Goal: Task Accomplishment & Management: Use online tool/utility

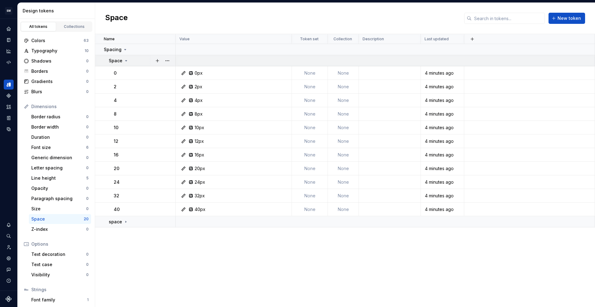
scroll to position [32, 0]
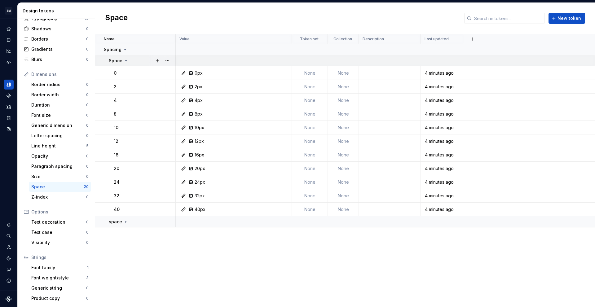
click at [127, 59] on icon at bounding box center [126, 60] width 5 height 5
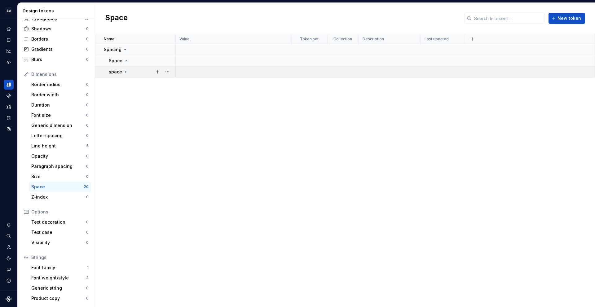
click at [131, 73] on div "space" at bounding box center [142, 72] width 66 height 6
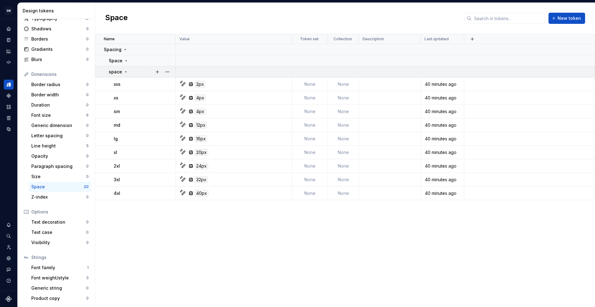
click at [129, 67] on td "space" at bounding box center [135, 71] width 81 height 11
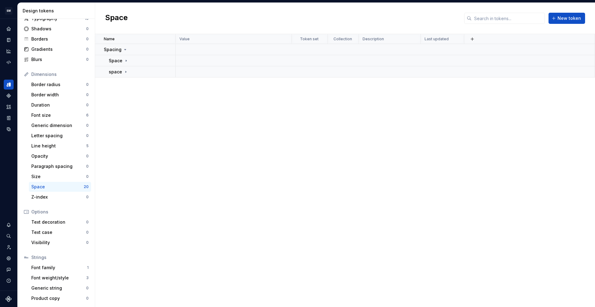
click at [161, 167] on div "Name Value Token set Collection Description Last updated Spacing Space space" at bounding box center [345, 170] width 500 height 273
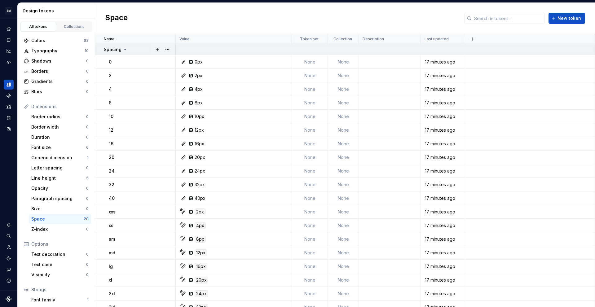
click at [135, 52] on div "Spacing" at bounding box center [139, 50] width 71 height 6
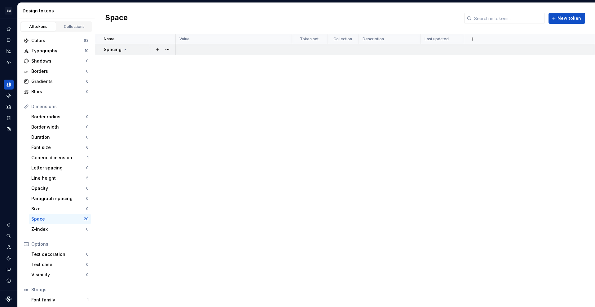
click at [132, 53] on td "Spacing" at bounding box center [135, 49] width 81 height 11
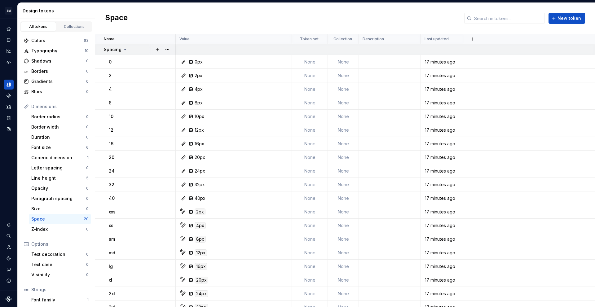
click at [120, 52] on p "Spacing" at bounding box center [113, 50] width 18 height 6
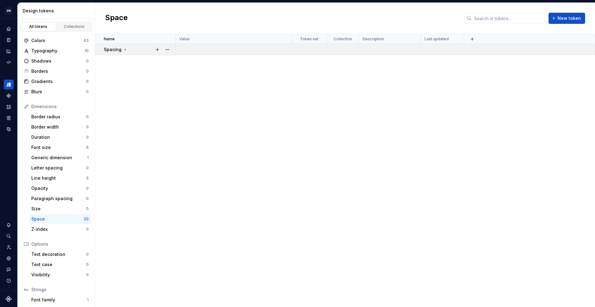
click at [132, 50] on div "Spacing" at bounding box center [139, 50] width 71 height 6
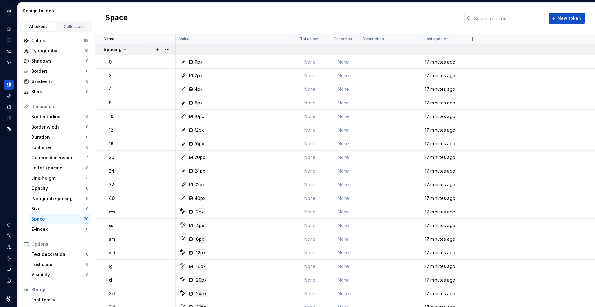
click at [122, 53] on td "Spacing" at bounding box center [135, 49] width 81 height 11
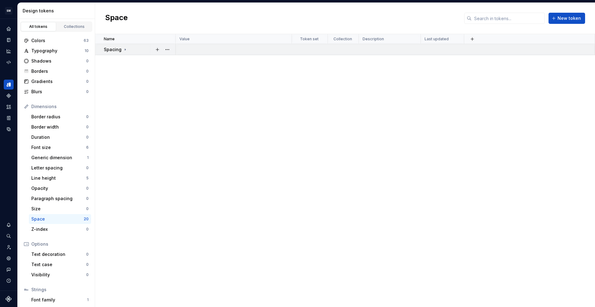
click at [122, 53] on td "Spacing" at bounding box center [135, 49] width 81 height 11
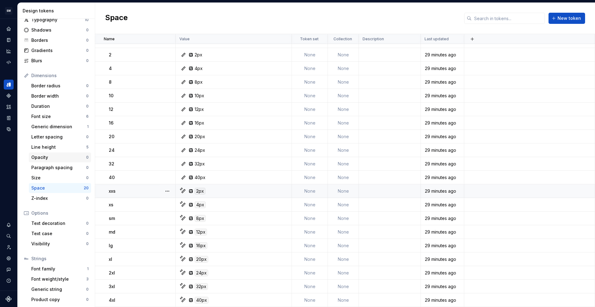
scroll to position [32, 0]
click at [53, 116] on div "Font size" at bounding box center [58, 115] width 55 height 6
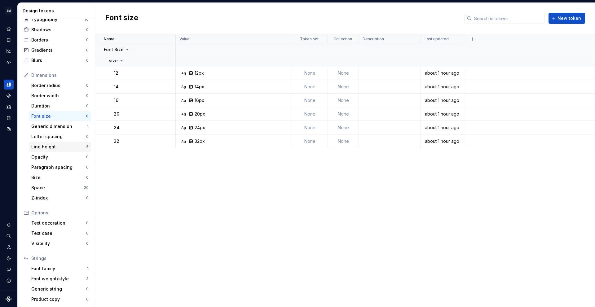
scroll to position [32, 0]
click at [44, 268] on div "Font family" at bounding box center [59, 268] width 56 height 6
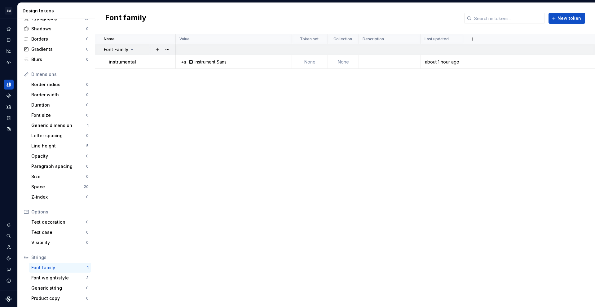
click at [141, 50] on div "Font Family" at bounding box center [139, 50] width 71 height 6
click at [54, 279] on div "Font weight/style" at bounding box center [58, 278] width 55 height 6
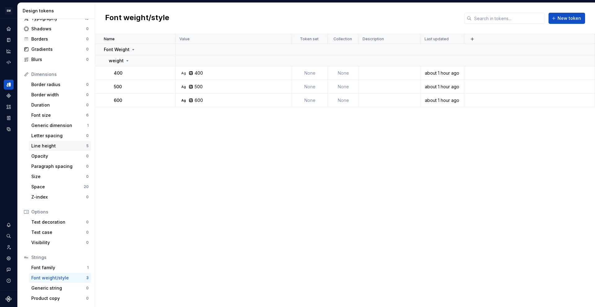
click at [50, 146] on div "Line height" at bounding box center [58, 146] width 55 height 6
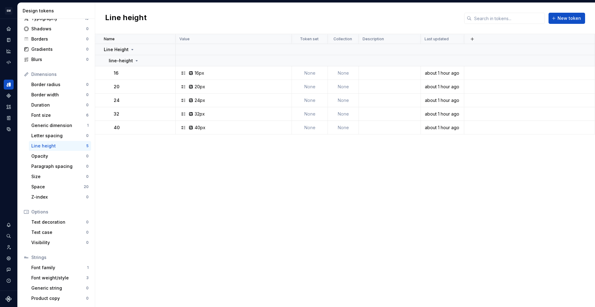
click at [222, 158] on div "Name Value Token set Collection Description Last updated Line Height line-heigh…" at bounding box center [345, 170] width 500 height 273
click at [120, 52] on p "Line Height" at bounding box center [116, 50] width 25 height 6
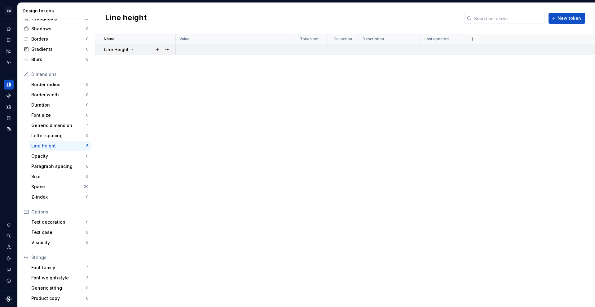
click at [120, 52] on p "Line Height" at bounding box center [116, 50] width 25 height 6
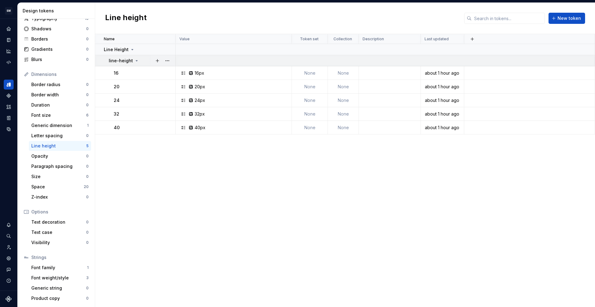
click at [122, 61] on p "line-height" at bounding box center [121, 61] width 24 height 6
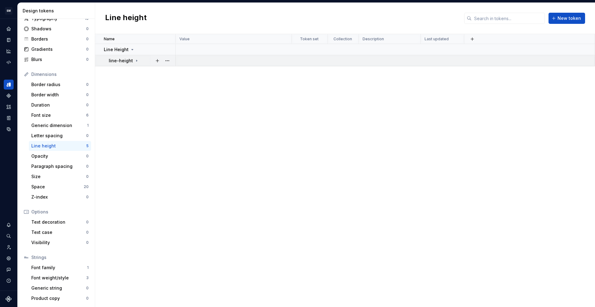
click at [122, 61] on p "line-height" at bounding box center [121, 61] width 24 height 6
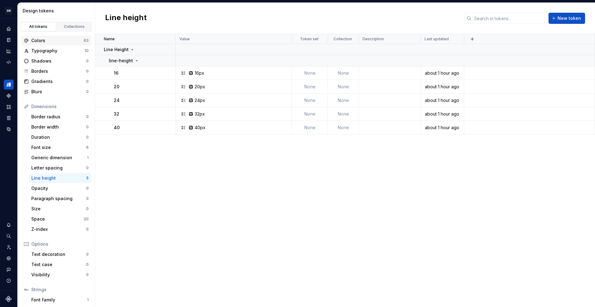
click at [49, 38] on div "Colors" at bounding box center [57, 41] width 52 height 6
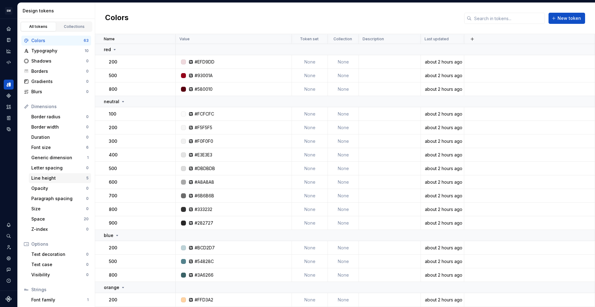
click at [60, 176] on div "Line height" at bounding box center [58, 178] width 55 height 6
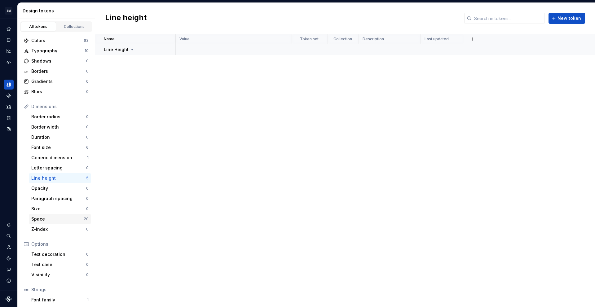
scroll to position [32, 0]
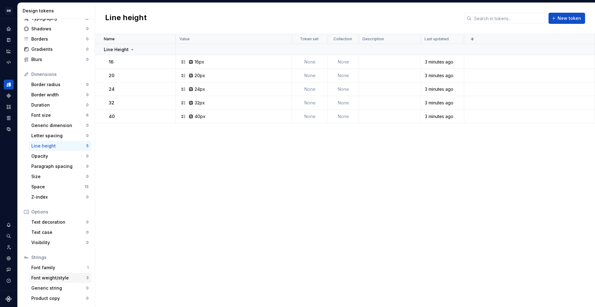
click at [57, 276] on div "Font weight/style" at bounding box center [58, 278] width 55 height 6
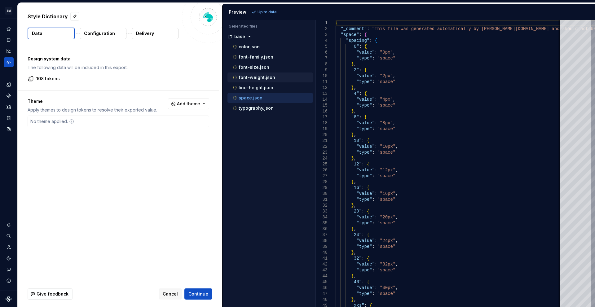
scroll to position [0, 0]
click at [252, 60] on div "font-family.json" at bounding box center [272, 57] width 81 height 6
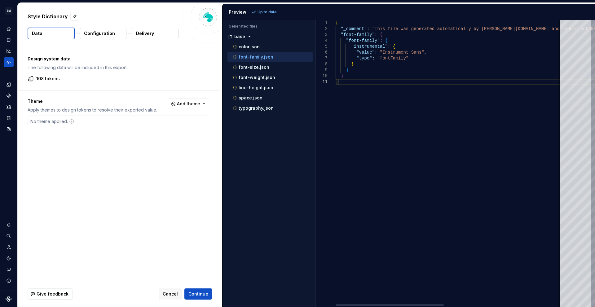
click at [375, 110] on div "{ "_comment" : "This file was generated automatically by Supernov a.io and shou…" at bounding box center [571, 163] width 471 height 287
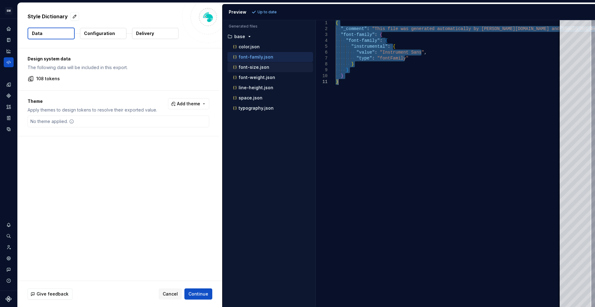
click at [256, 67] on p "font-size.json" at bounding box center [254, 67] width 31 height 5
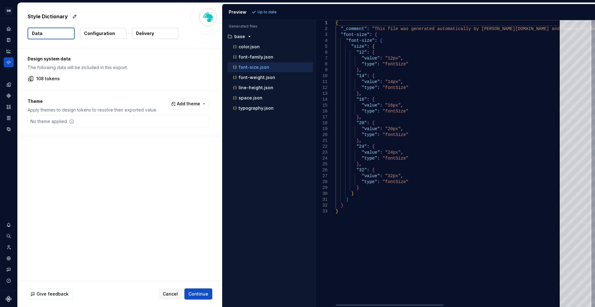
click at [424, 101] on div "{ "_comment" : "This file was generated automatically by Supernov a.io and shou…" at bounding box center [571, 163] width 471 height 287
click at [427, 159] on div "{ "_comment" : "This file was generated automatically by Supernov a.io and shou…" at bounding box center [571, 163] width 471 height 287
click at [431, 154] on div "{ "_comment" : "This file was generated automatically by Supernov a.io and shou…" at bounding box center [571, 163] width 471 height 287
click at [431, 153] on div "{ "_comment" : "This file was generated automatically by Supernov a.io and shou…" at bounding box center [571, 163] width 471 height 287
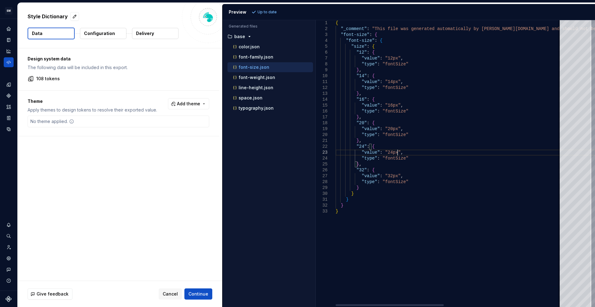
click at [431, 153] on div "{ "_comment" : "This file was generated automatically by Supernov a.io and shou…" at bounding box center [571, 163] width 471 height 287
click at [449, 183] on div "{ "_comment" : "This file was generated automatically by Supernov a.io and shou…" at bounding box center [571, 163] width 471 height 287
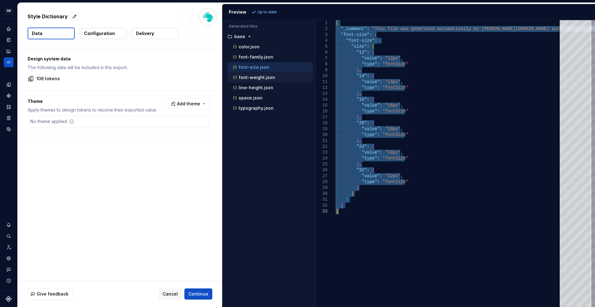
click at [258, 80] on div "font-weight.json" at bounding box center [272, 77] width 81 height 6
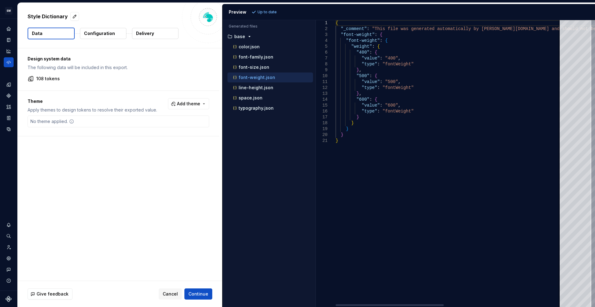
click at [393, 135] on div "{ "_comment" : "This file was generated automatically by Supernov a.io and shou…" at bounding box center [571, 163] width 471 height 287
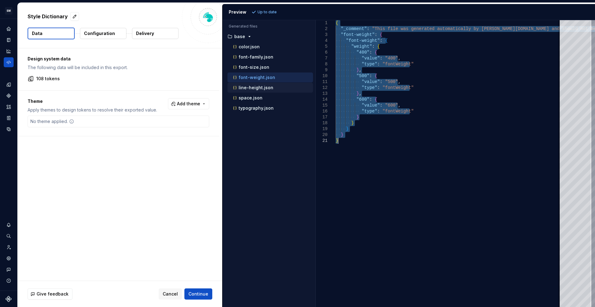
click at [257, 89] on p "line-height.json" at bounding box center [256, 87] width 35 height 5
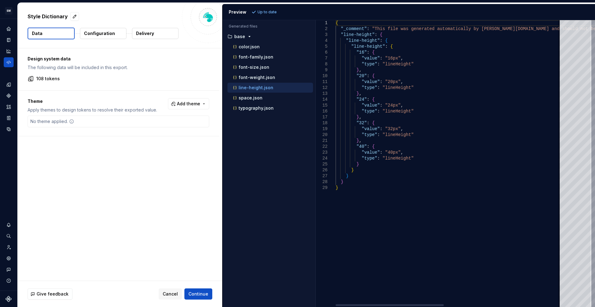
click at [427, 173] on div "{ "_comment" : "This file was generated automatically by Supernov a.io and shou…" at bounding box center [571, 163] width 471 height 287
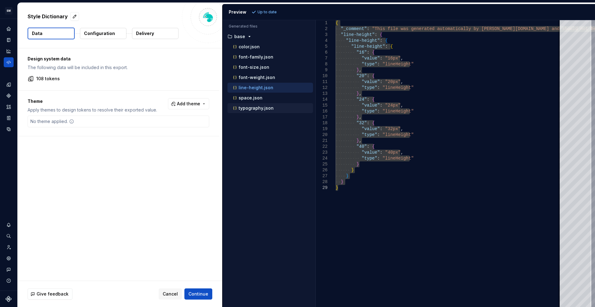
click at [242, 106] on p "typography.json" at bounding box center [256, 108] width 35 height 5
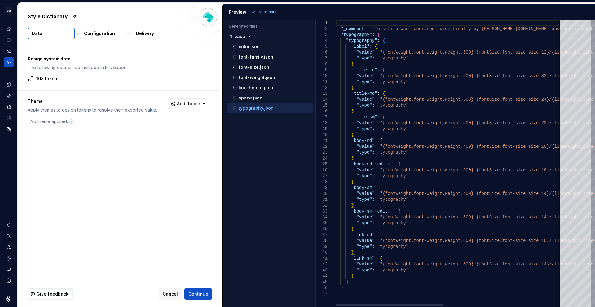
click at [423, 136] on div "{ "_comment" : "This file was generated automatically by Supernov a.io and shou…" at bounding box center [571, 163] width 471 height 287
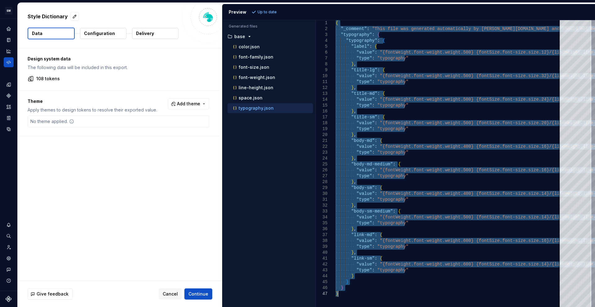
click at [95, 37] on button "Configuration" at bounding box center [103, 33] width 47 height 11
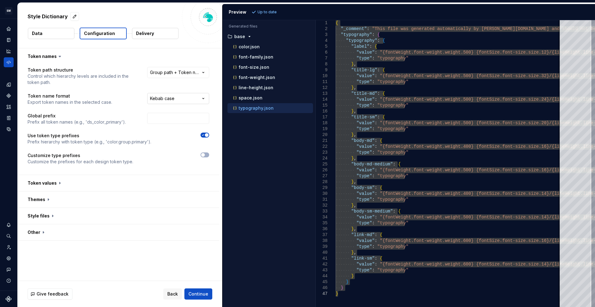
click at [168, 99] on html "**********" at bounding box center [297, 153] width 595 height 307
click at [207, 136] on span "button" at bounding box center [207, 135] width 4 height 4
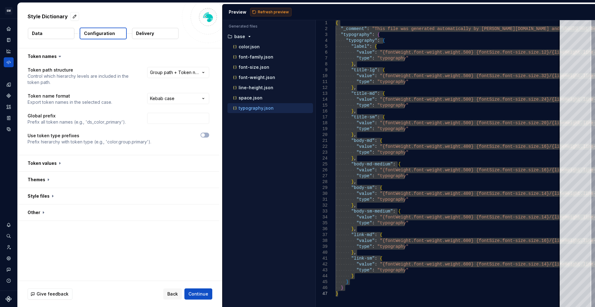
click at [267, 11] on span "Refresh preview" at bounding box center [273, 12] width 31 height 5
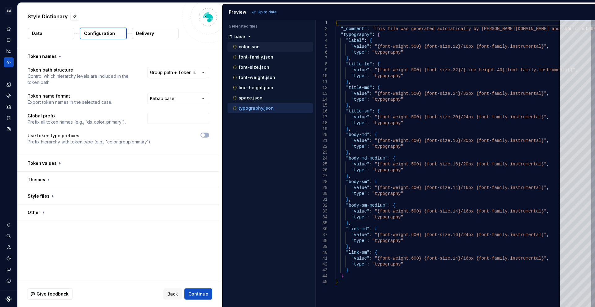
click at [254, 48] on p "color.json" at bounding box center [249, 46] width 21 height 5
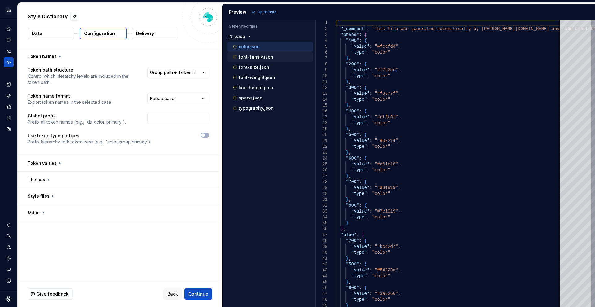
click at [250, 58] on p "font-family.json" at bounding box center [256, 57] width 35 height 5
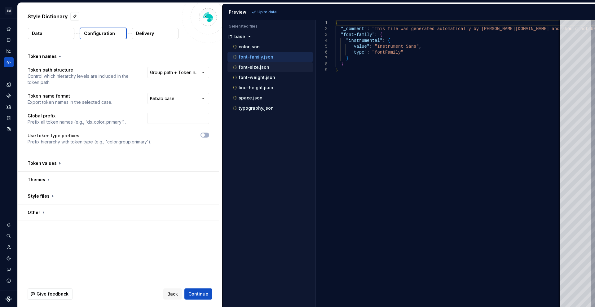
click at [245, 69] on p "font-size.json" at bounding box center [254, 67] width 31 height 5
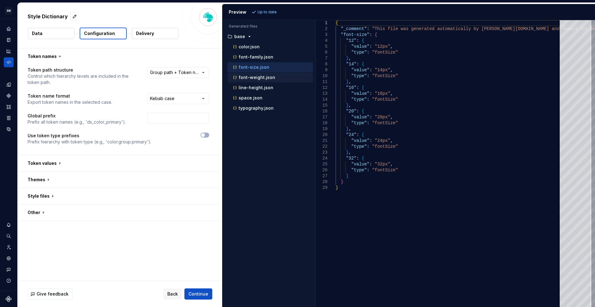
click at [245, 75] on p "font-weight.json" at bounding box center [257, 77] width 37 height 5
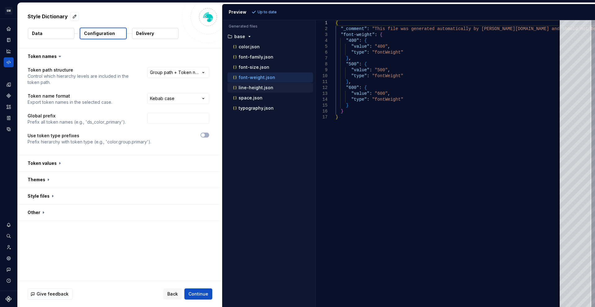
click at [247, 86] on p "line-height.json" at bounding box center [256, 87] width 35 height 5
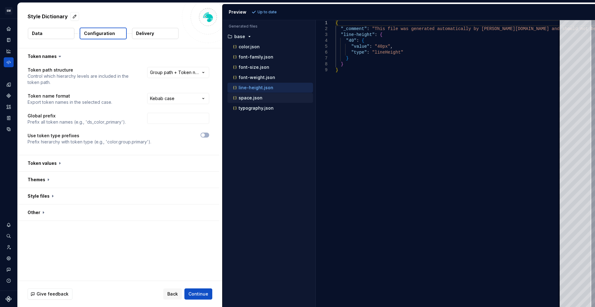
click at [247, 96] on p "space.json" at bounding box center [251, 98] width 24 height 5
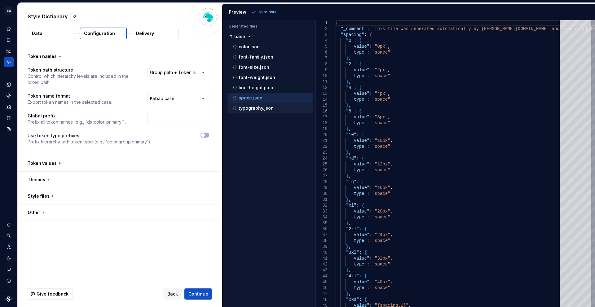
click at [249, 109] on p "typography.json" at bounding box center [256, 108] width 35 height 5
type textarea "**********"
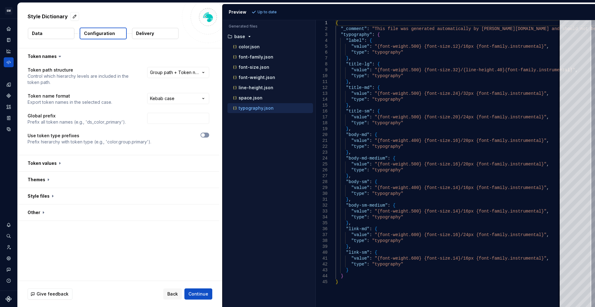
click at [202, 136] on span "button" at bounding box center [203, 135] width 4 height 4
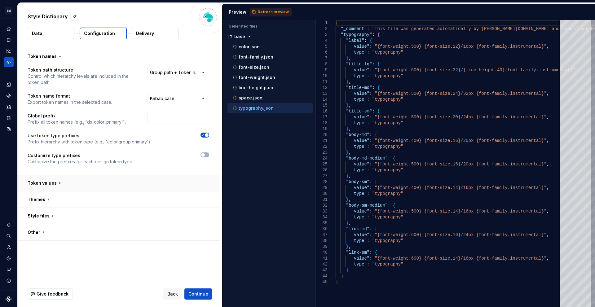
click at [116, 183] on button "button" at bounding box center [119, 183] width 202 height 16
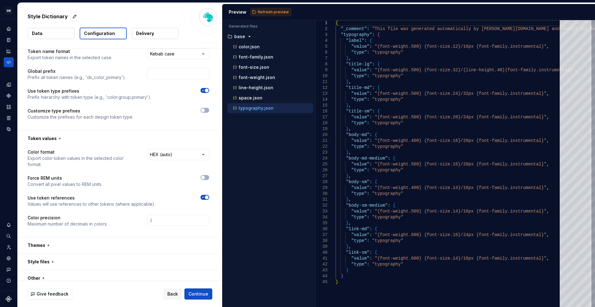
scroll to position [51, 0]
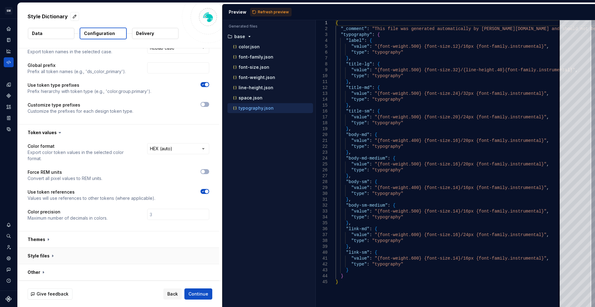
click at [129, 258] on button "button" at bounding box center [119, 256] width 202 height 16
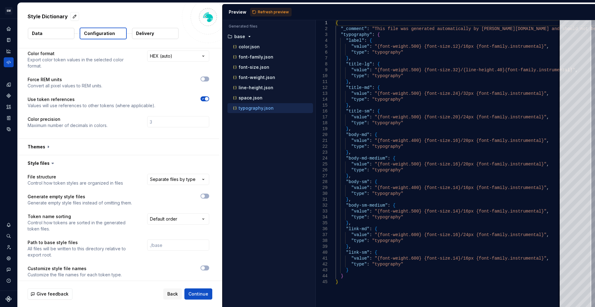
scroll to position [144, 0]
click at [172, 181] on html "**********" at bounding box center [297, 153] width 595 height 307
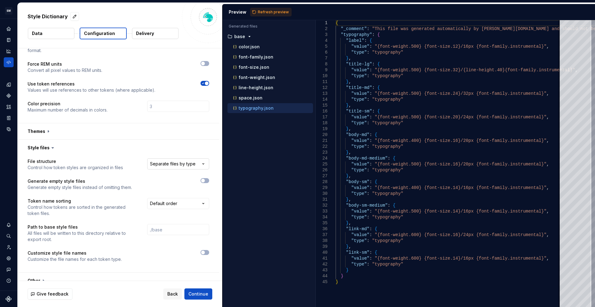
scroll to position [167, 0]
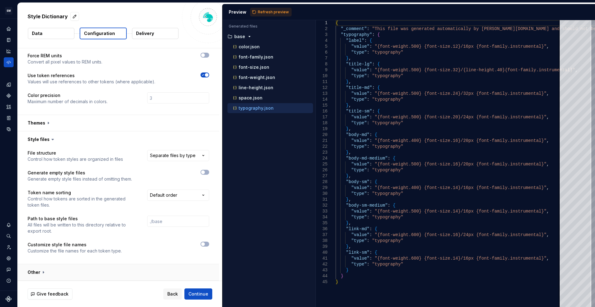
click at [174, 272] on button "button" at bounding box center [119, 272] width 202 height 16
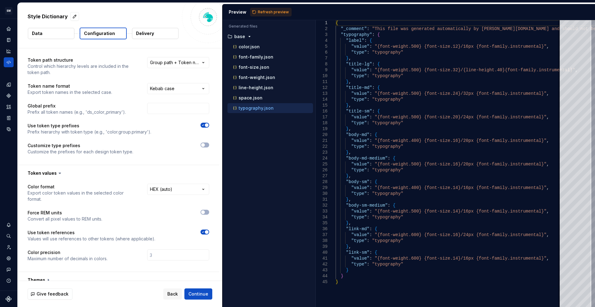
scroll to position [0, 0]
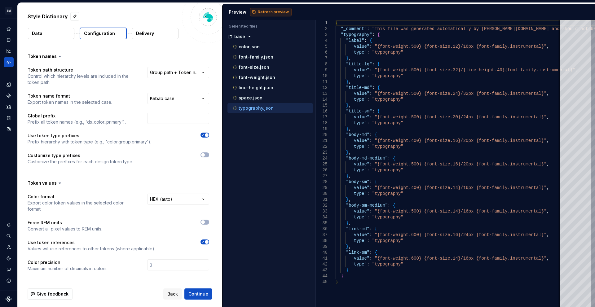
click at [262, 14] on span "Refresh preview" at bounding box center [273, 12] width 31 height 5
drag, startPoint x: 262, startPoint y: 15, endPoint x: 302, endPoint y: 7, distance: 41.0
click at [302, 7] on div "Preview Refresh preview" at bounding box center [409, 12] width 373 height 16
click at [266, 108] on p "typography.json" at bounding box center [256, 108] width 35 height 5
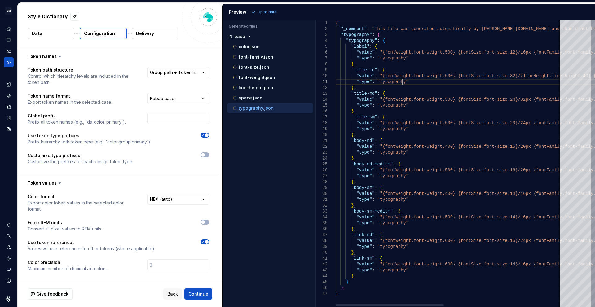
scroll to position [0, 181]
click at [433, 81] on div "{ "_comment" : "This file was generated automatically by Supernov a.io and shou…" at bounding box center [571, 163] width 471 height 287
click at [253, 77] on p "font-weight.json" at bounding box center [257, 77] width 37 height 5
type textarea "**********"
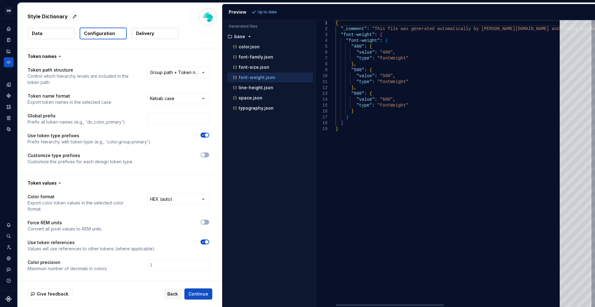
click at [422, 141] on div "{ "_comment" : "This file was generated automatically by Supernov a.io and shou…" at bounding box center [571, 163] width 471 height 287
type textarea "**********"
